Goal: Check status: Check status

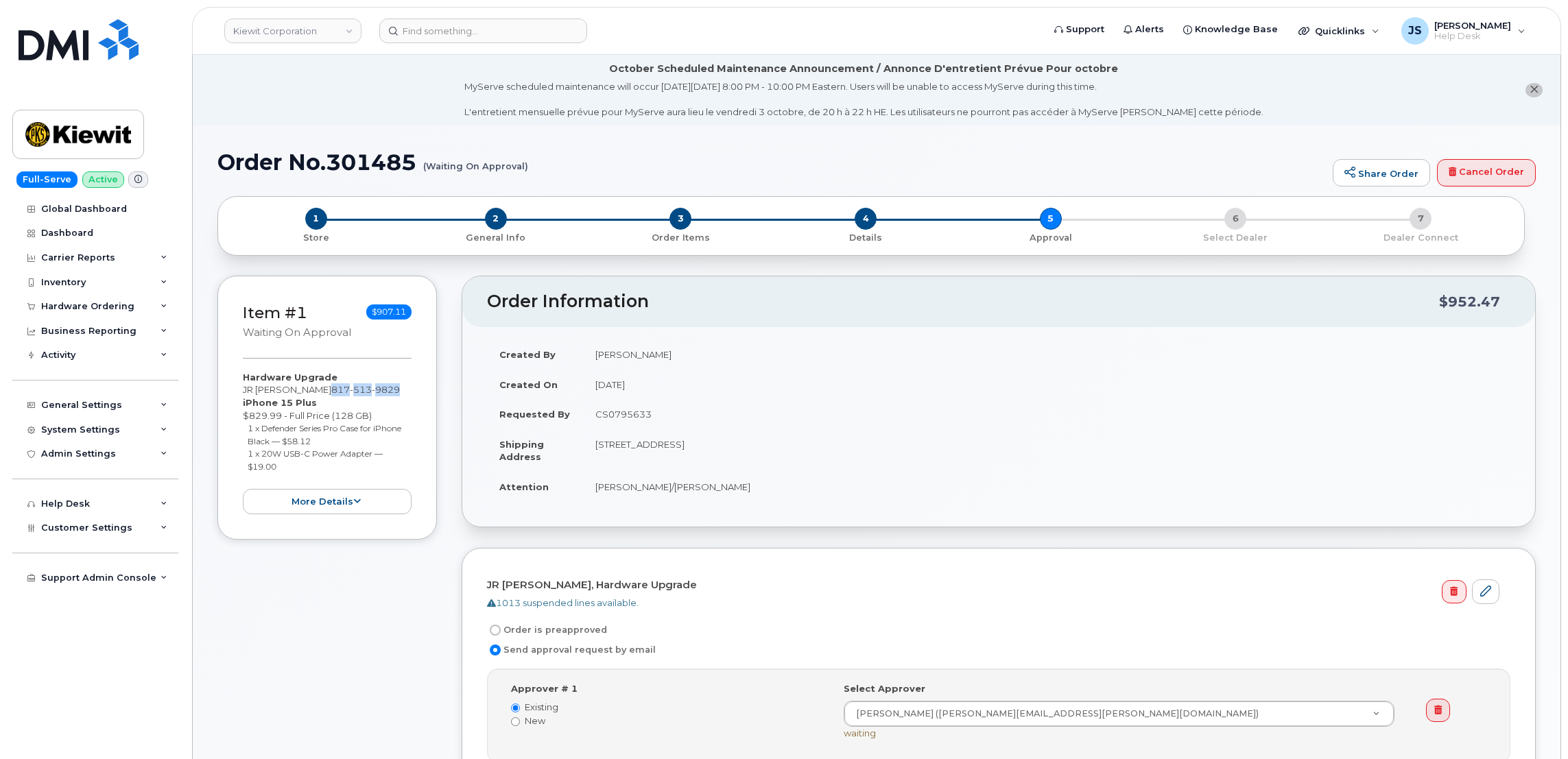
drag, startPoint x: 364, startPoint y: 390, endPoint x: 298, endPoint y: 390, distance: 66.0
click at [331, 390] on span "[PHONE_NUMBER]" at bounding box center [365, 390] width 68 height 11
copy span "[PHONE_NUMBER]"
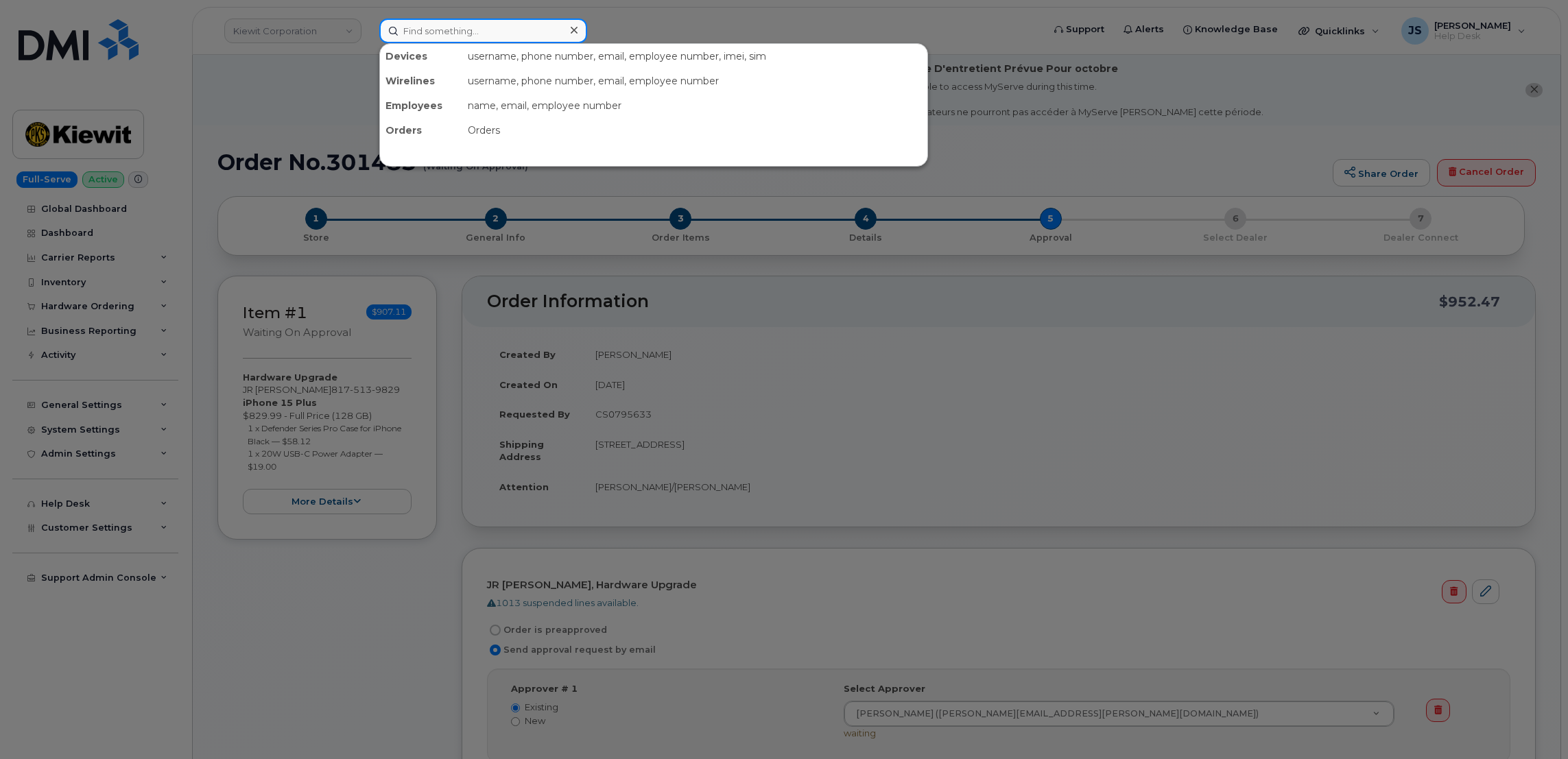
click at [525, 24] on input at bounding box center [484, 31] width 208 height 25
paste input "8175139829"
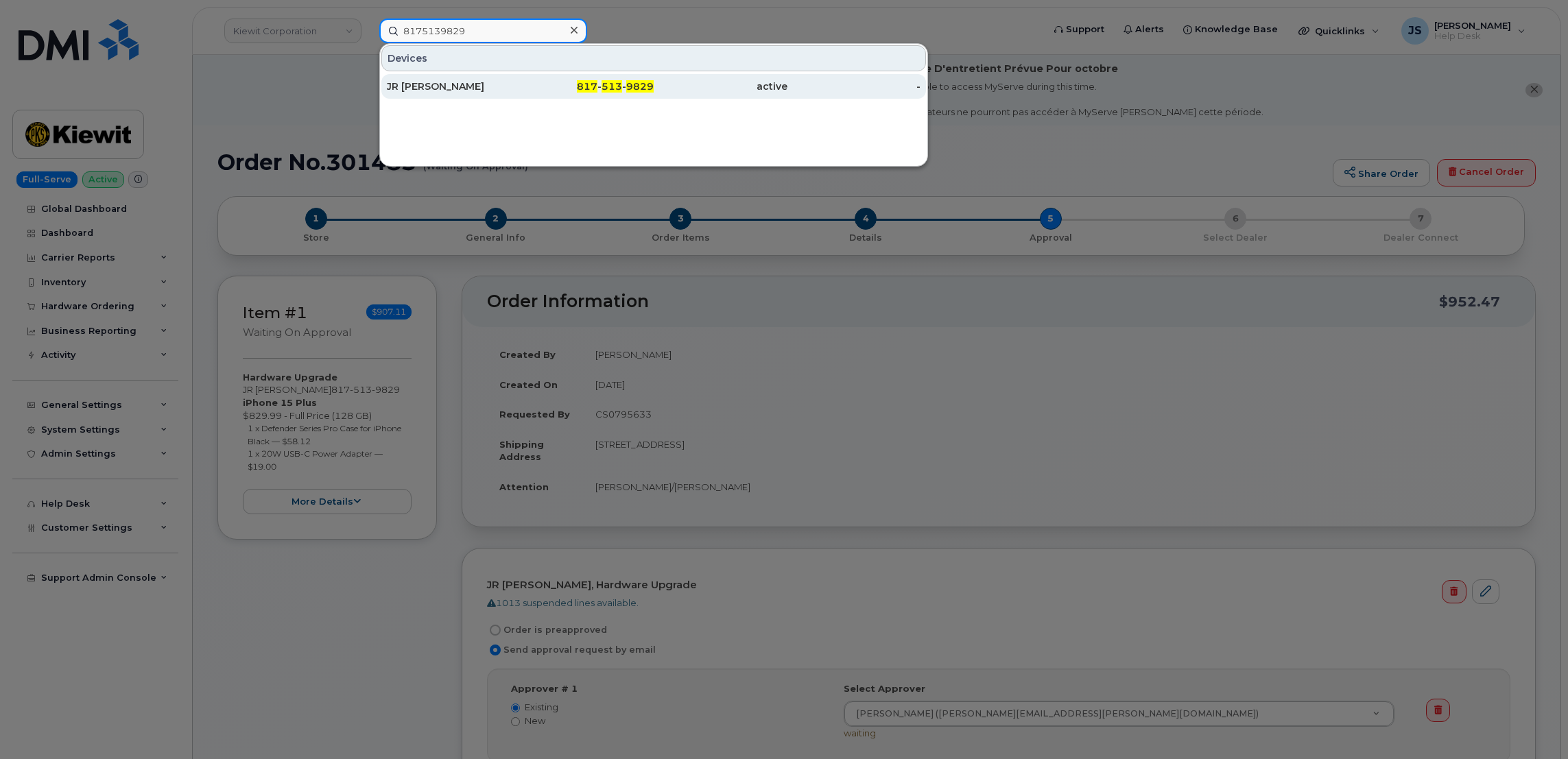
type input "8175139829"
click at [429, 81] on div "JR [PERSON_NAME]" at bounding box center [453, 86] width 133 height 13
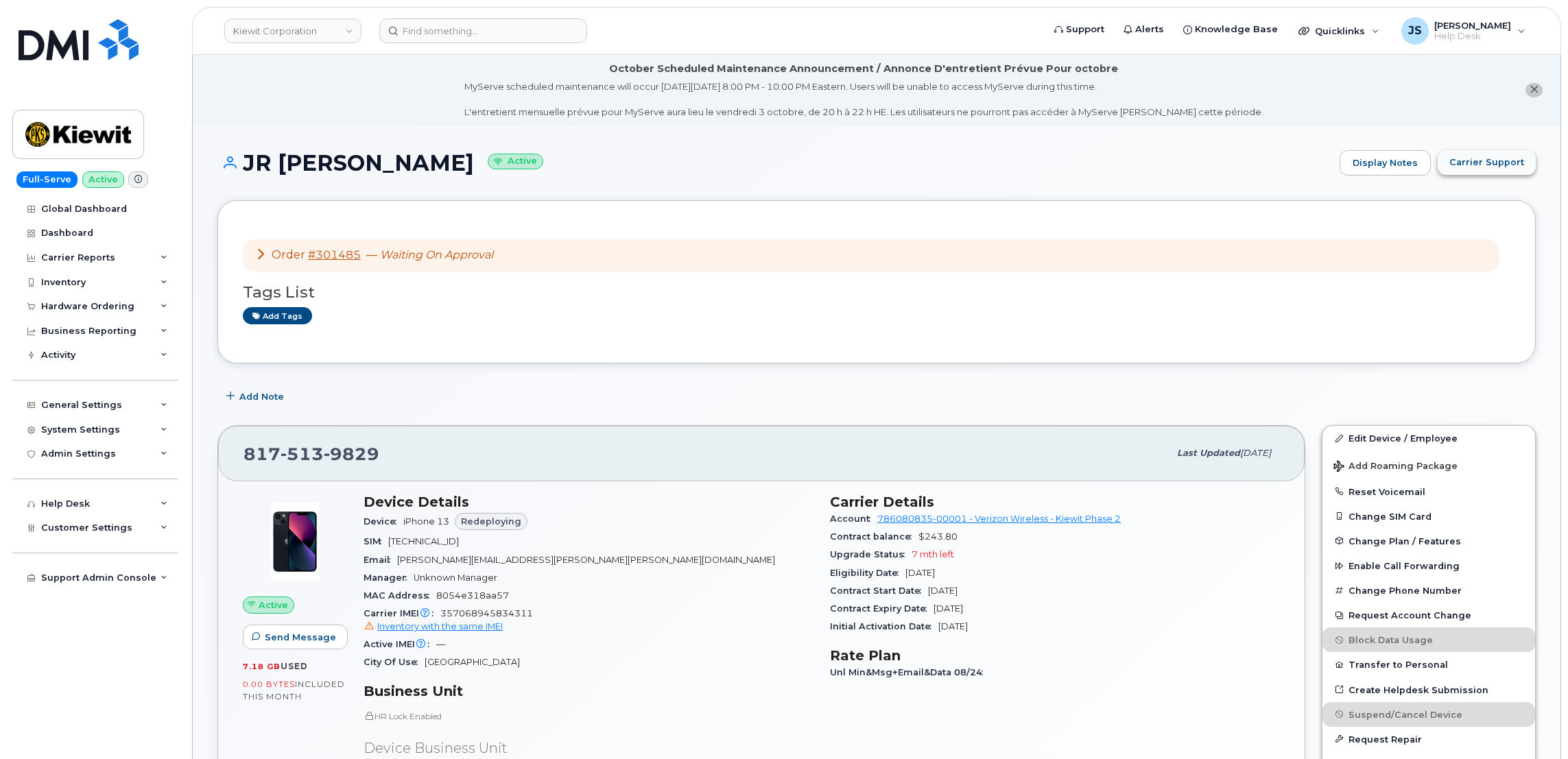
click at [1505, 161] on span "Carrier Support" at bounding box center [1486, 163] width 75 height 13
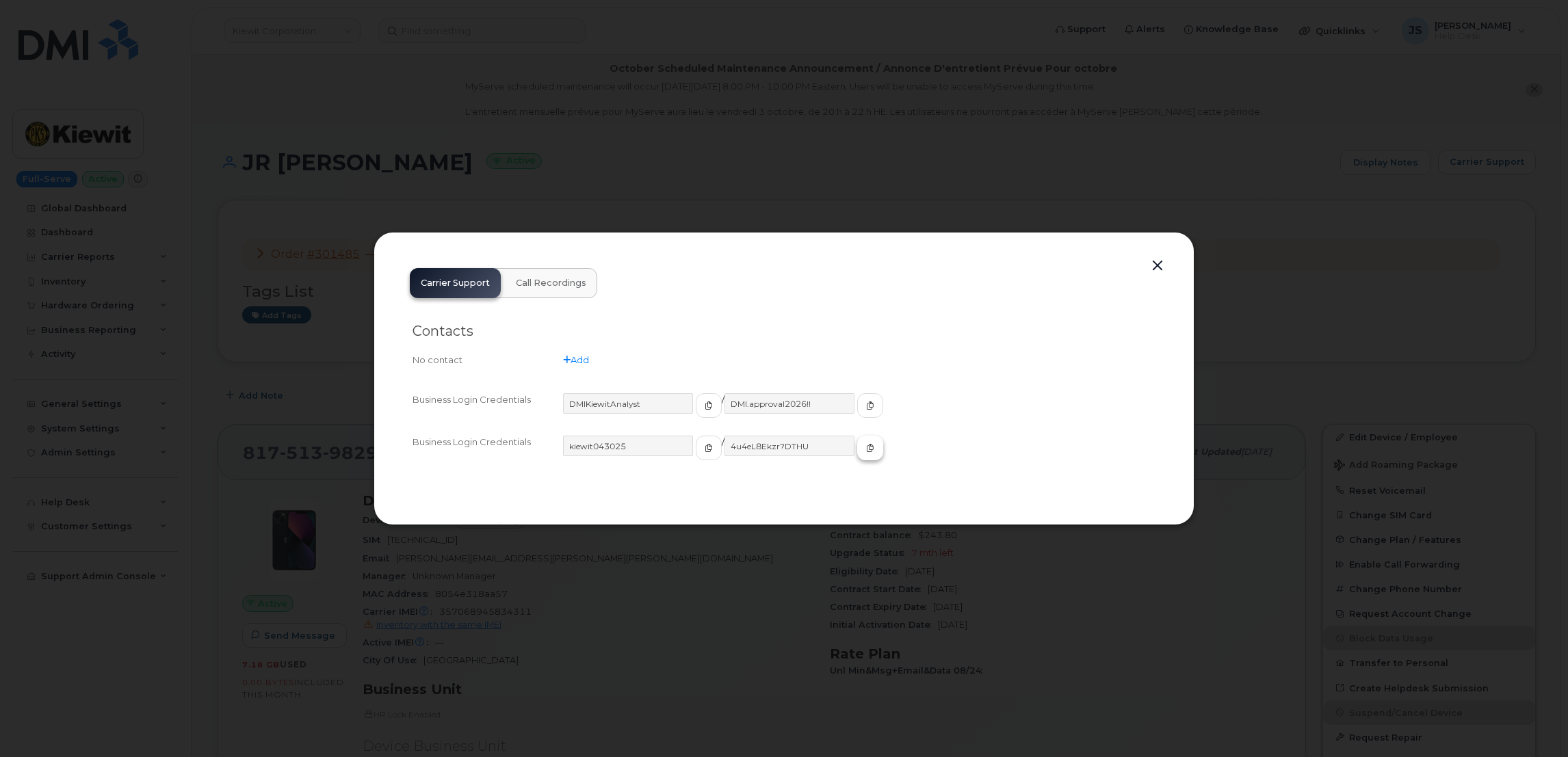
click at [866, 447] on icon "button" at bounding box center [869, 447] width 8 height 8
